Goal: Task Accomplishment & Management: Manage account settings

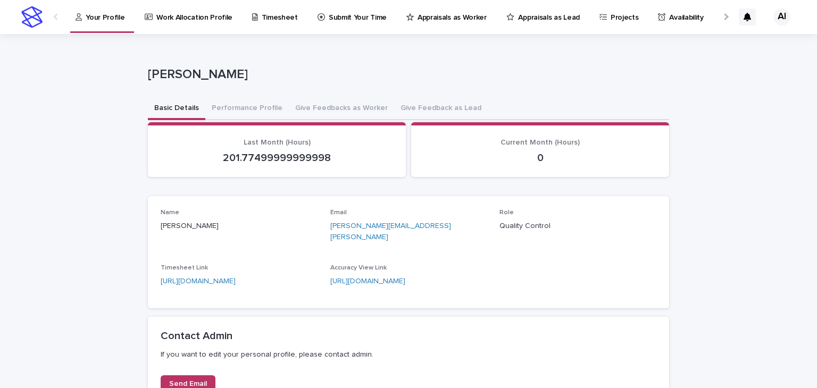
click at [107, 28] on link "Your Profile" at bounding box center [101, 15] width 55 height 31
click at [418, 21] on p "Appraisals as Worker" at bounding box center [451, 11] width 69 height 22
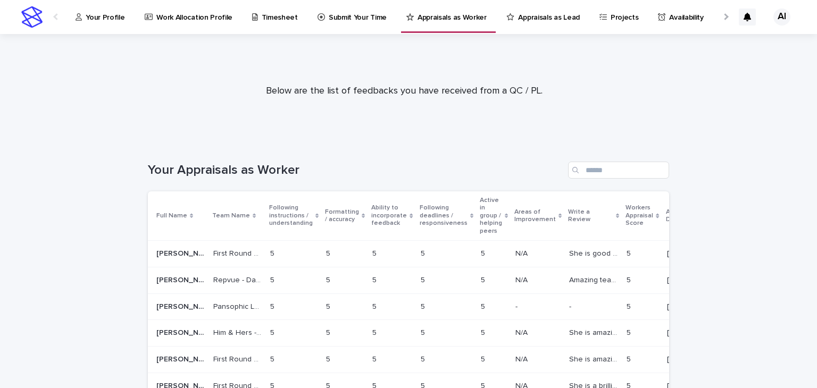
click at [518, 17] on p "Appraisals as Lead" at bounding box center [548, 11] width 61 height 22
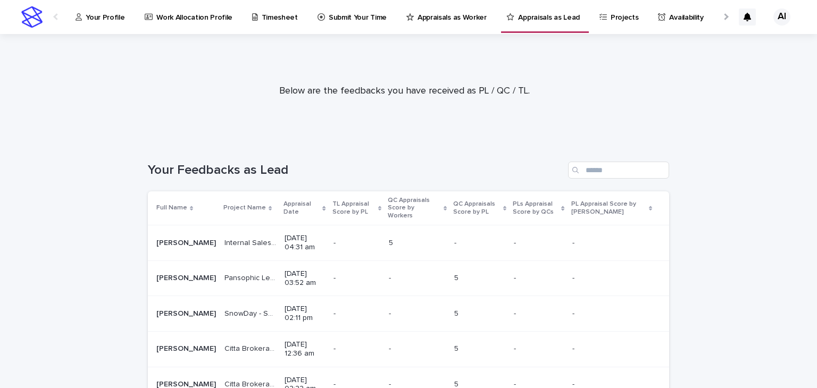
click at [107, 14] on p "Your Profile" at bounding box center [105, 11] width 39 height 22
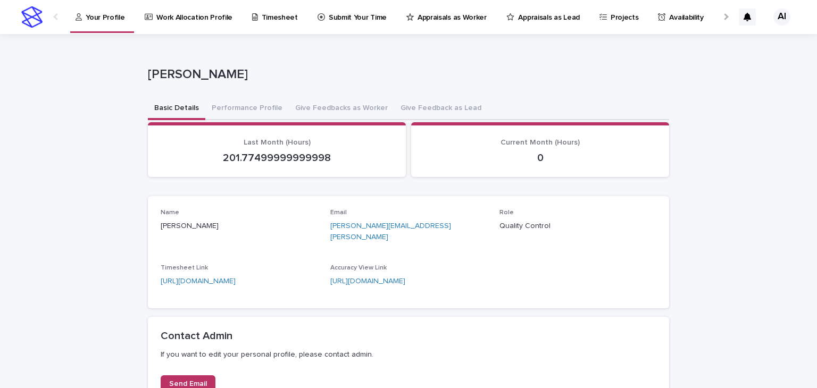
click at [253, 154] on p "201.77499999999998" at bounding box center [277, 158] width 232 height 13
